Goal: Transaction & Acquisition: Book appointment/travel/reservation

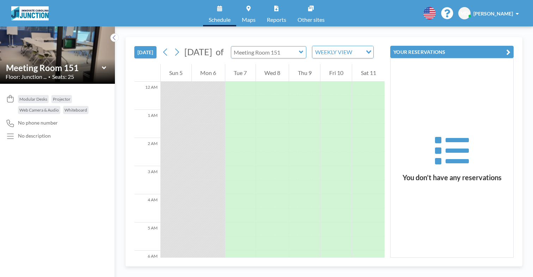
click at [259, 47] on input "text" at bounding box center [265, 53] width 68 height 12
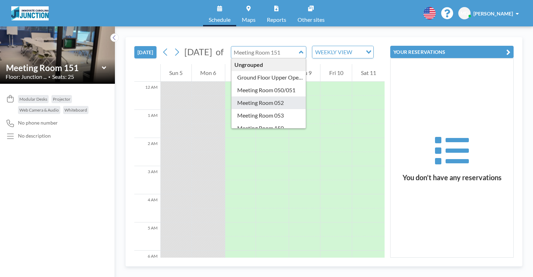
type input "Meeting Room 052"
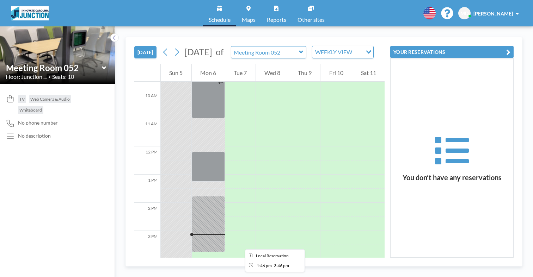
scroll to position [278, 0]
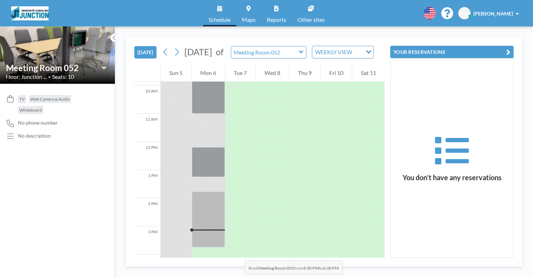
drag, startPoint x: 193, startPoint y: 172, endPoint x: 193, endPoint y: 201, distance: 29.6
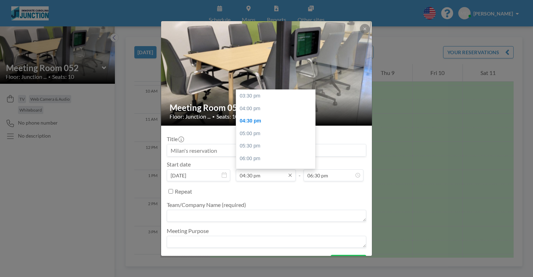
scroll to position [23, 0]
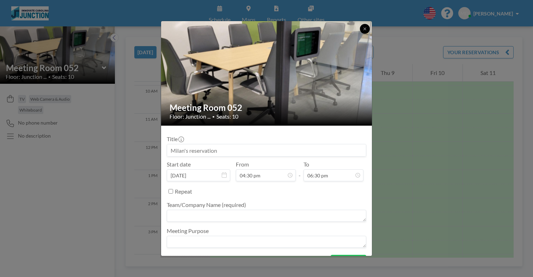
click at [360, 34] on button at bounding box center [365, 29] width 10 height 10
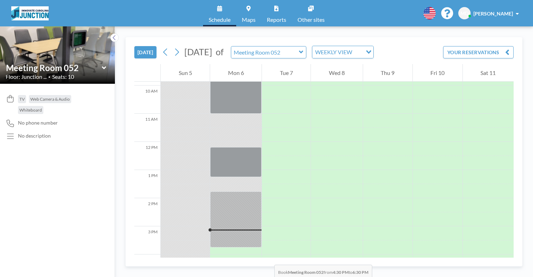
drag, startPoint x: 215, startPoint y: 171, endPoint x: 216, endPoint y: 208, distance: 37.7
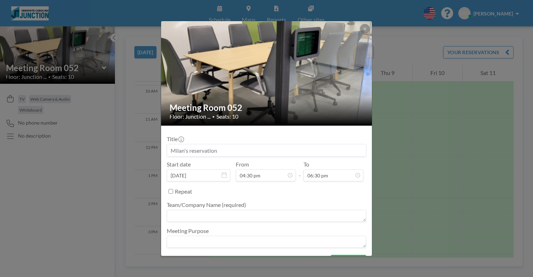
click at [218, 210] on textarea at bounding box center [267, 216] width 200 height 12
type textarea "Domiq"
type textarea "Trial Marketing"
click at [335, 255] on button "BOOK NOW" at bounding box center [349, 261] width 36 height 12
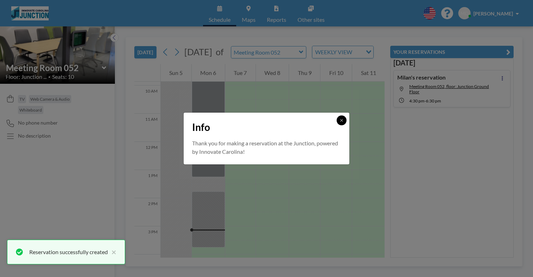
click at [337, 125] on button at bounding box center [342, 121] width 10 height 10
